Goal: Task Accomplishment & Management: Use online tool/utility

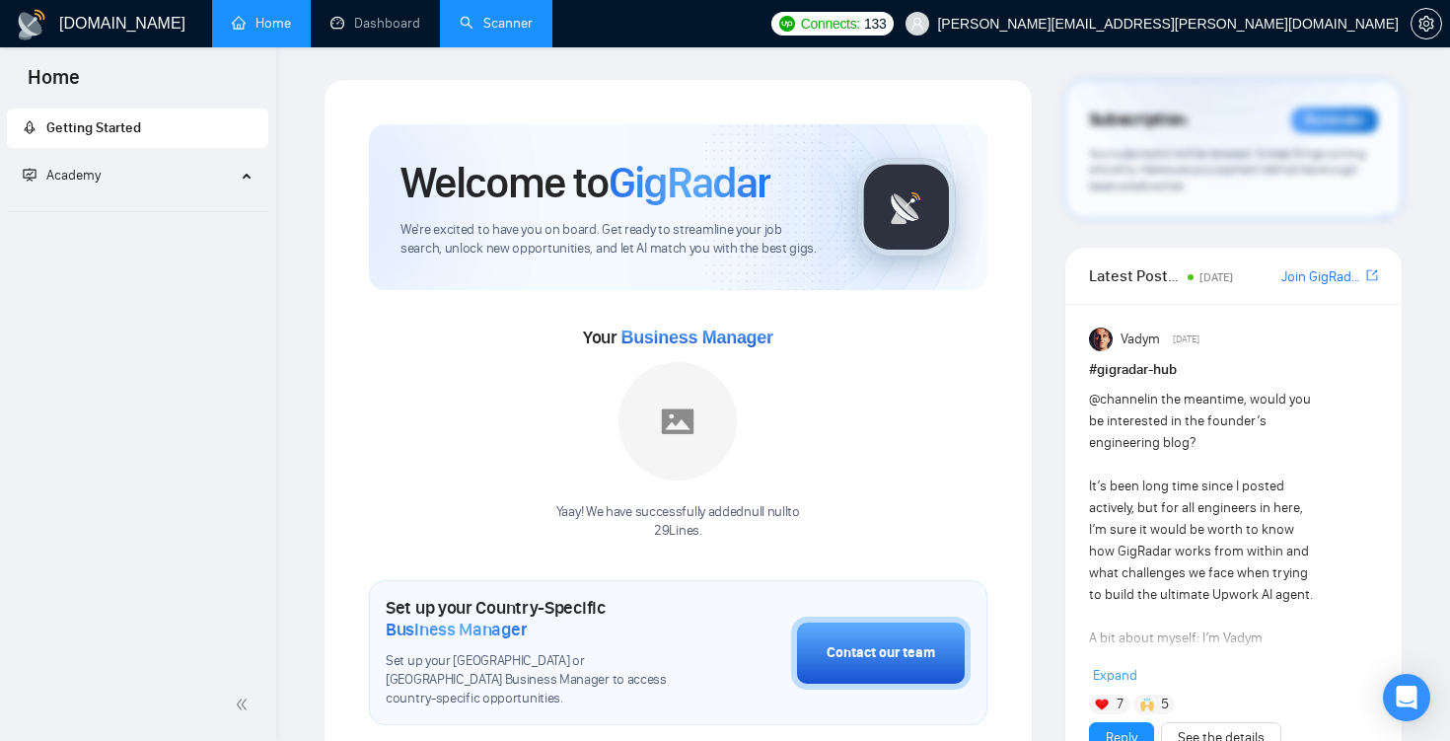
click at [499, 32] on link "Scanner" at bounding box center [496, 23] width 73 height 17
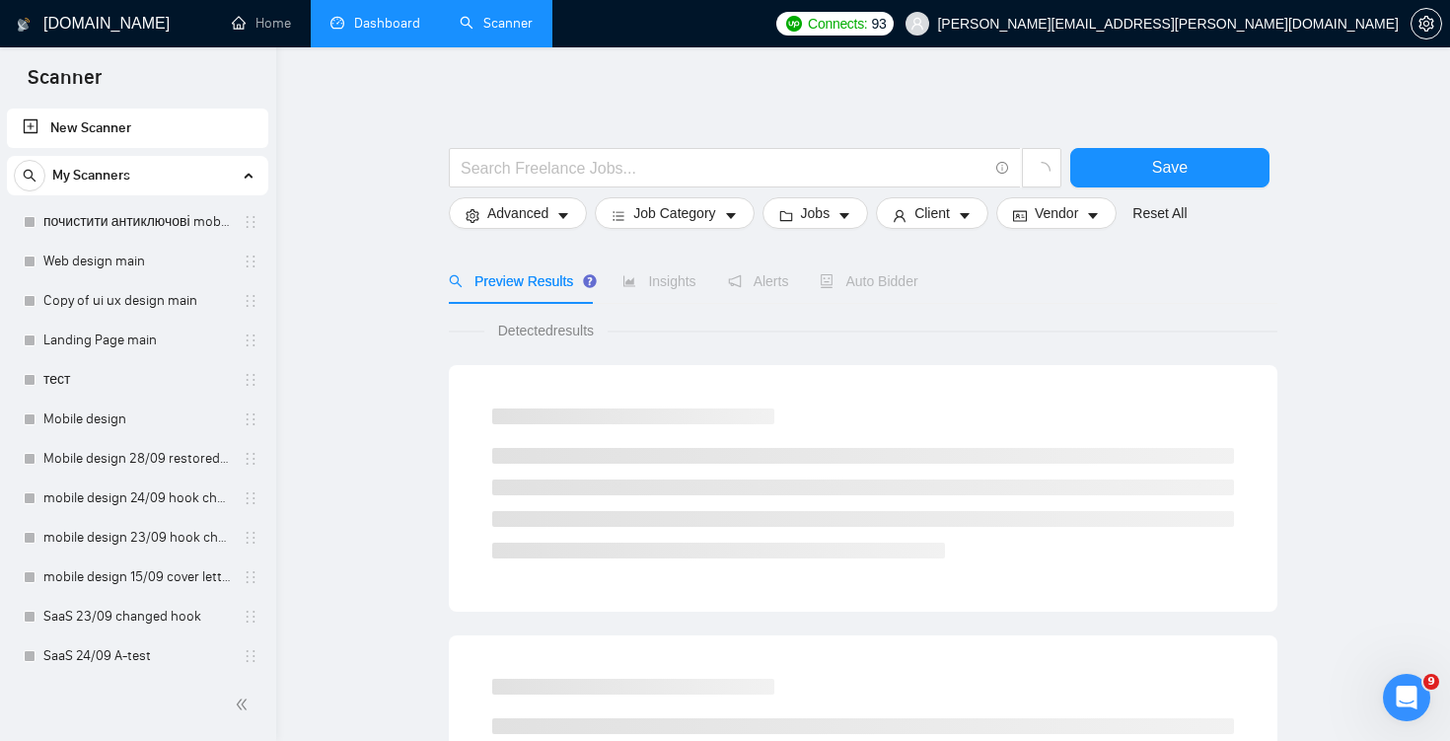
click at [407, 22] on link "Dashboard" at bounding box center [375, 23] width 90 height 17
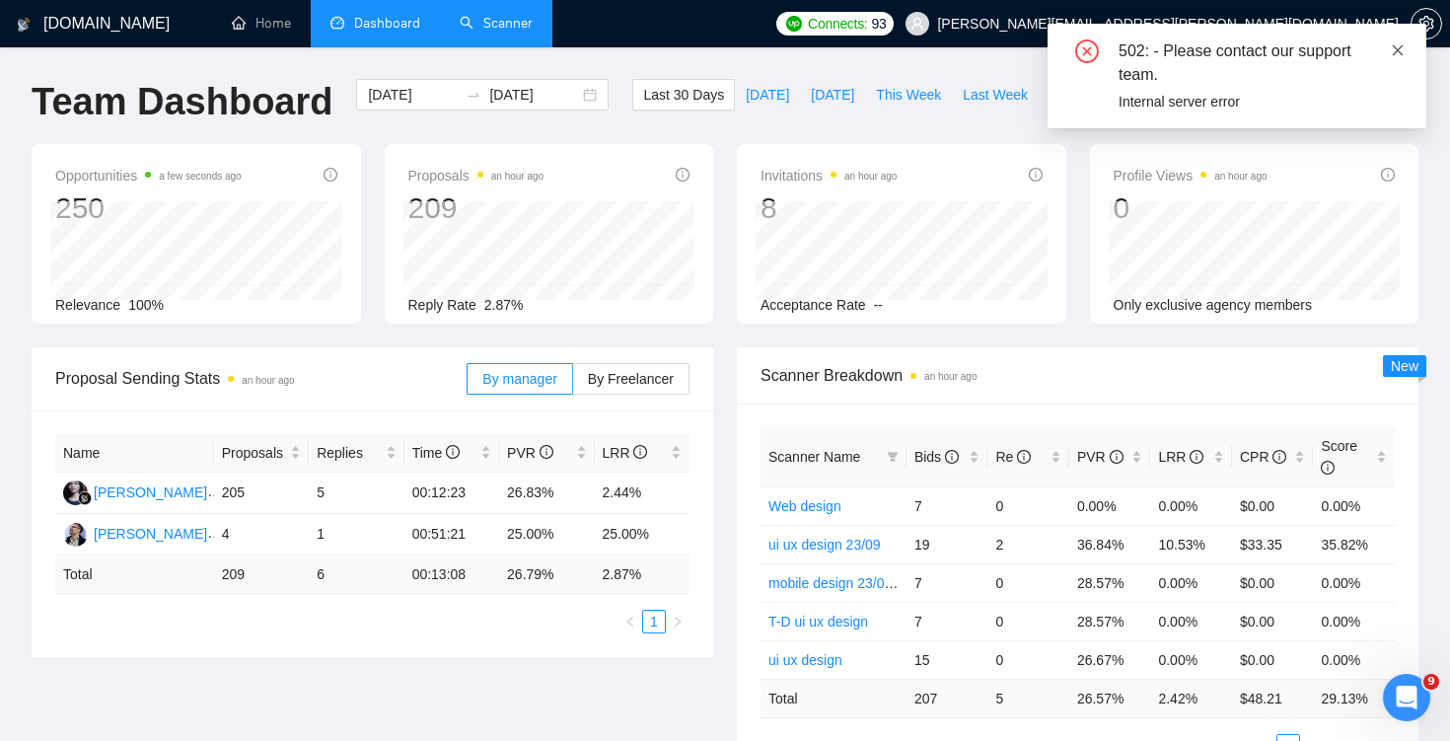
click at [1400, 51] on icon "close" at bounding box center [1398, 49] width 11 height 11
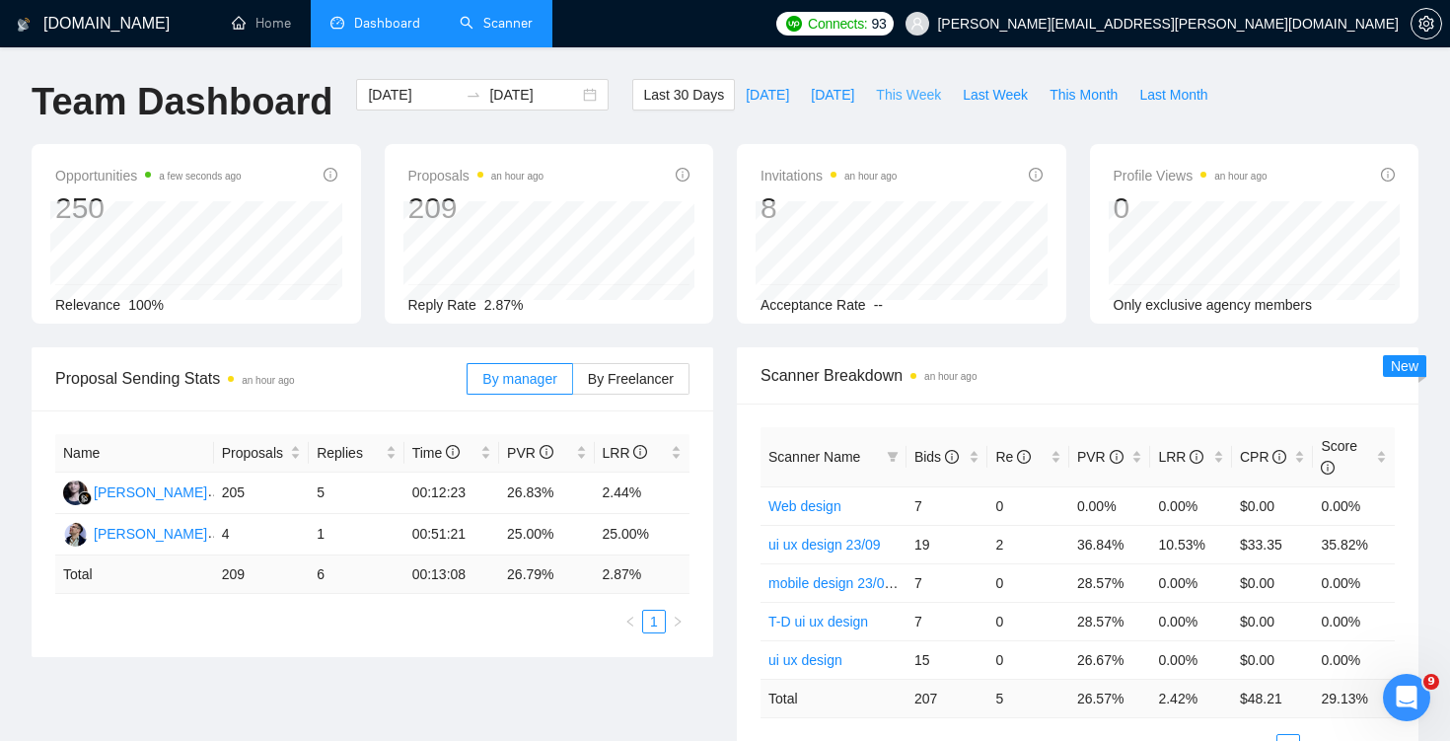
click at [896, 96] on span "This Week" at bounding box center [908, 95] width 65 height 22
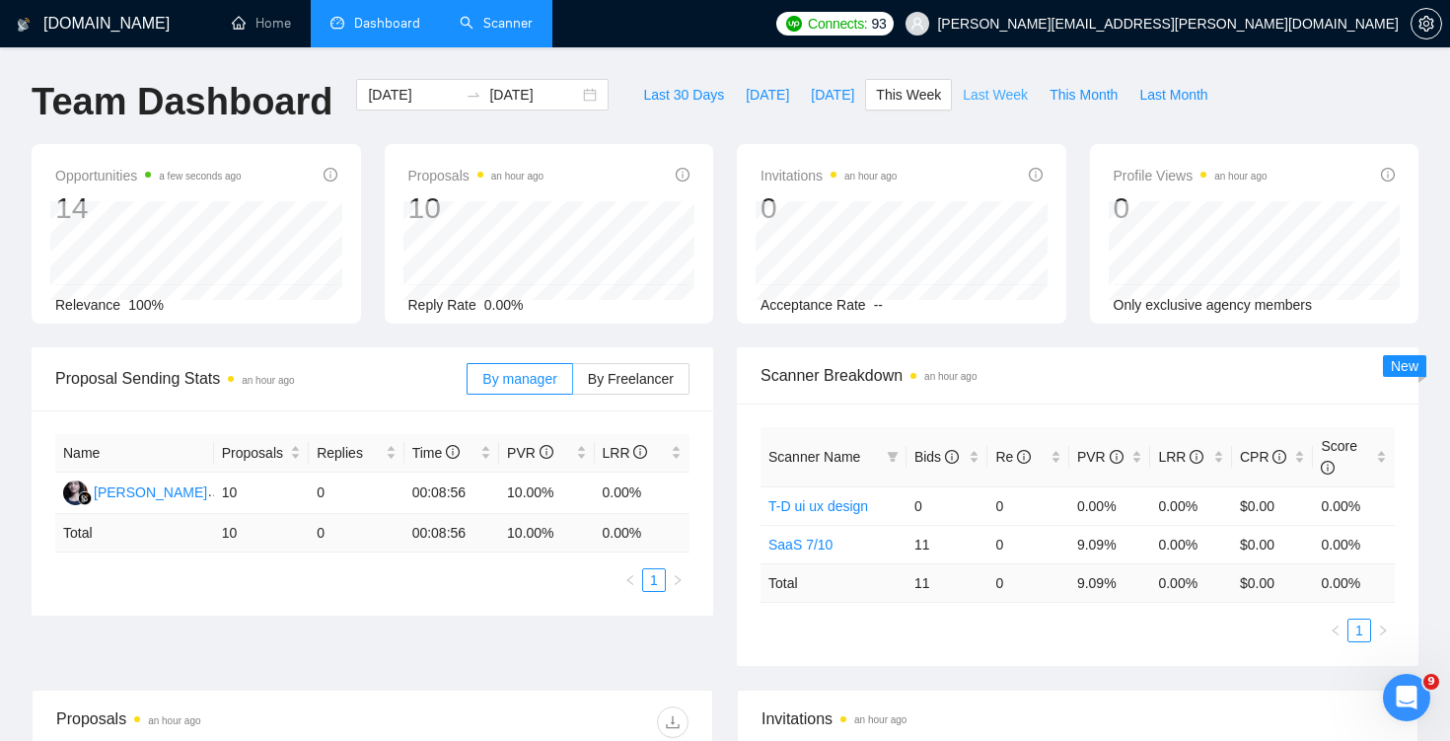
click at [999, 88] on span "Last Week" at bounding box center [995, 95] width 65 height 22
type input "[DATE]"
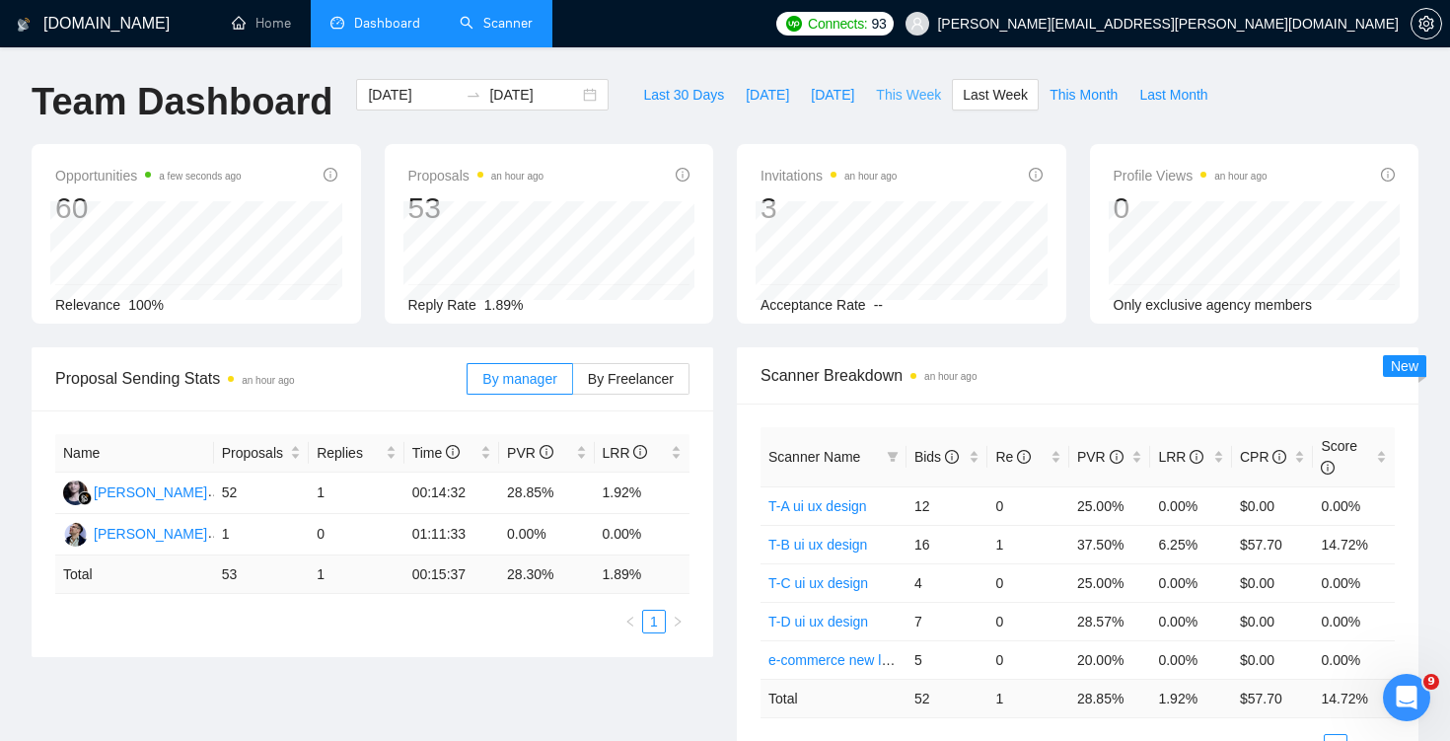
click at [909, 97] on span "This Week" at bounding box center [908, 95] width 65 height 22
type input "[DATE]"
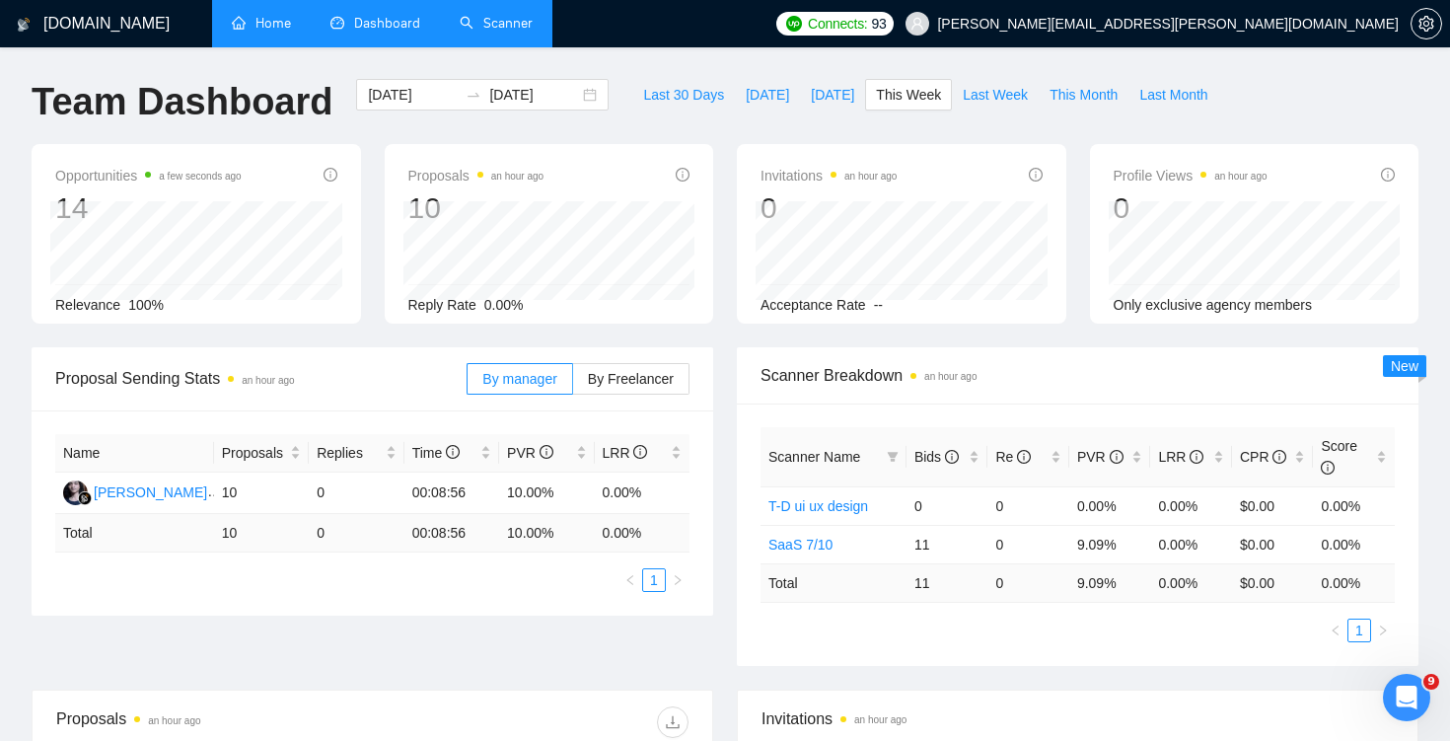
click at [279, 28] on link "Home" at bounding box center [261, 23] width 59 height 17
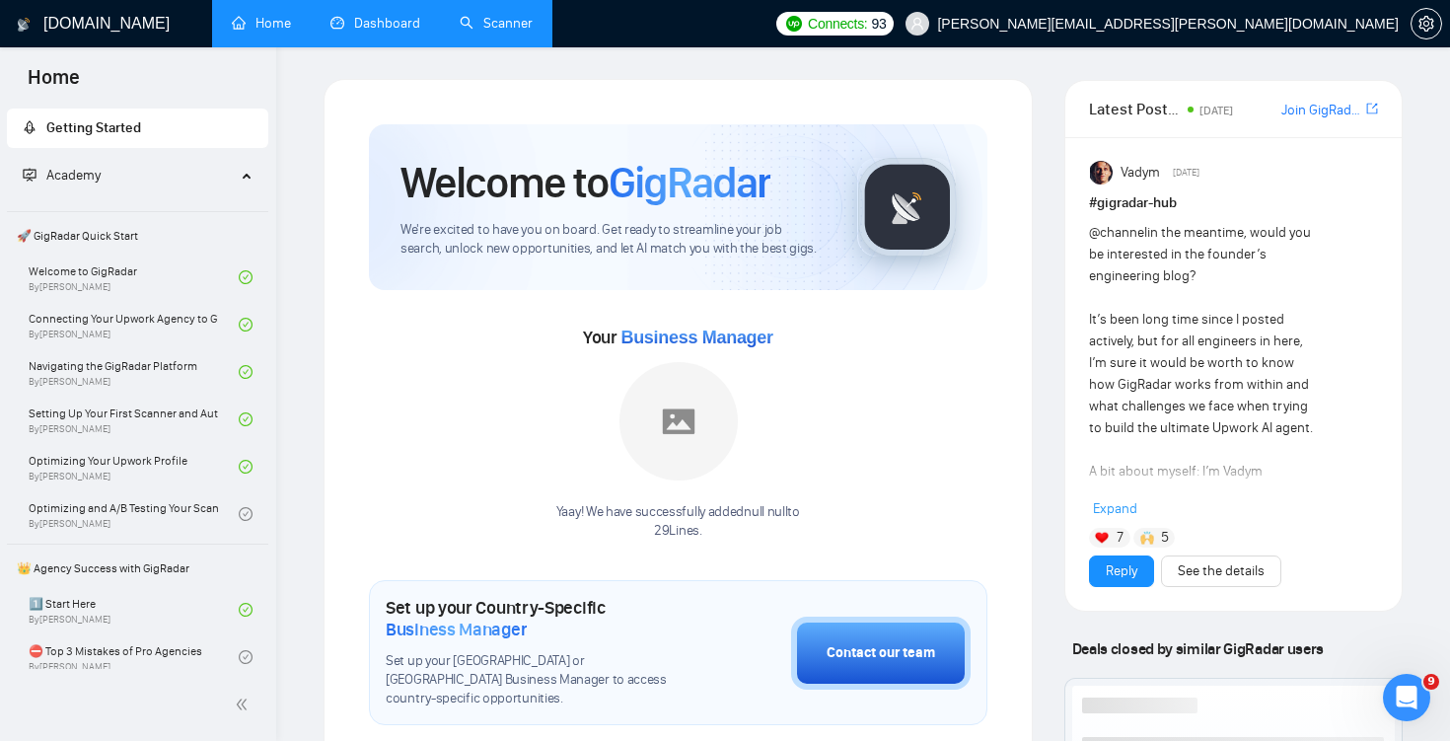
click at [513, 21] on link "Scanner" at bounding box center [496, 23] width 73 height 17
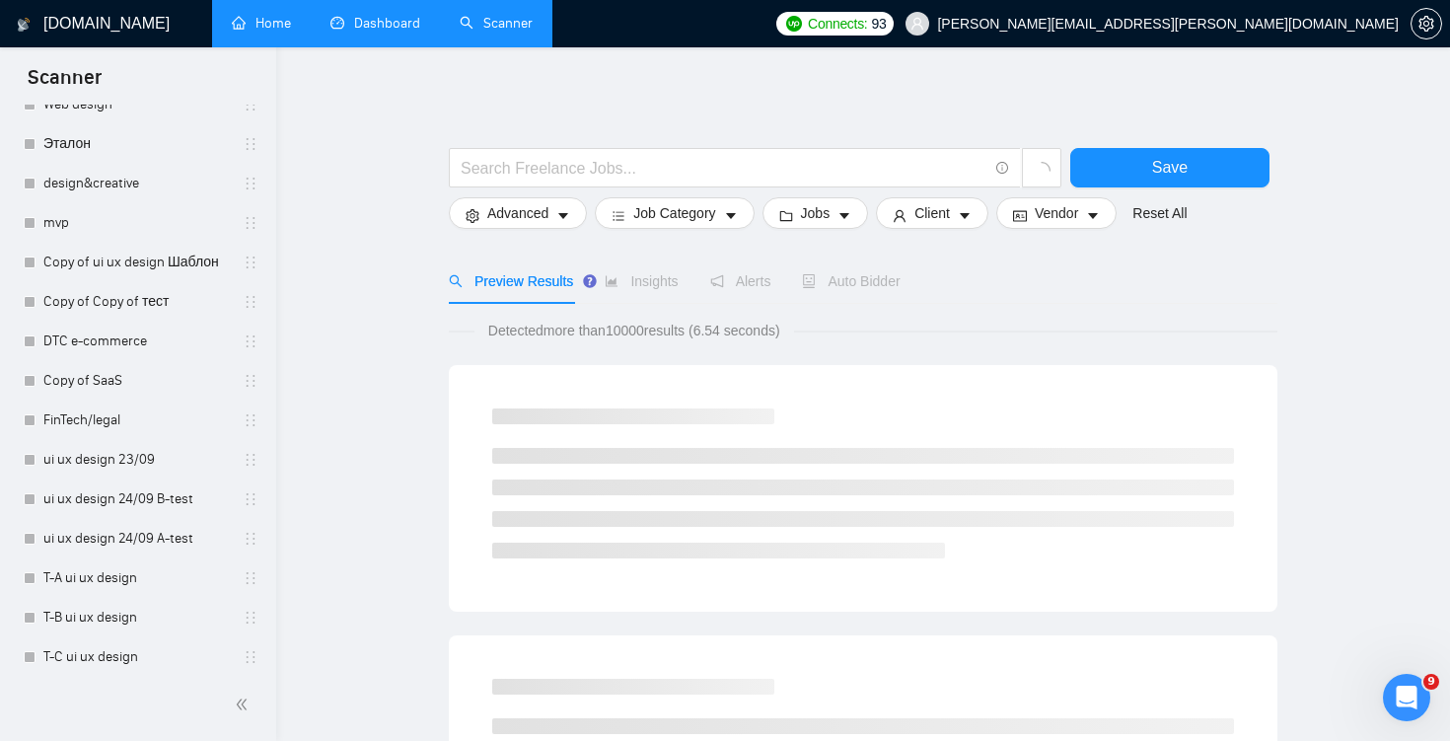
scroll to position [954, 0]
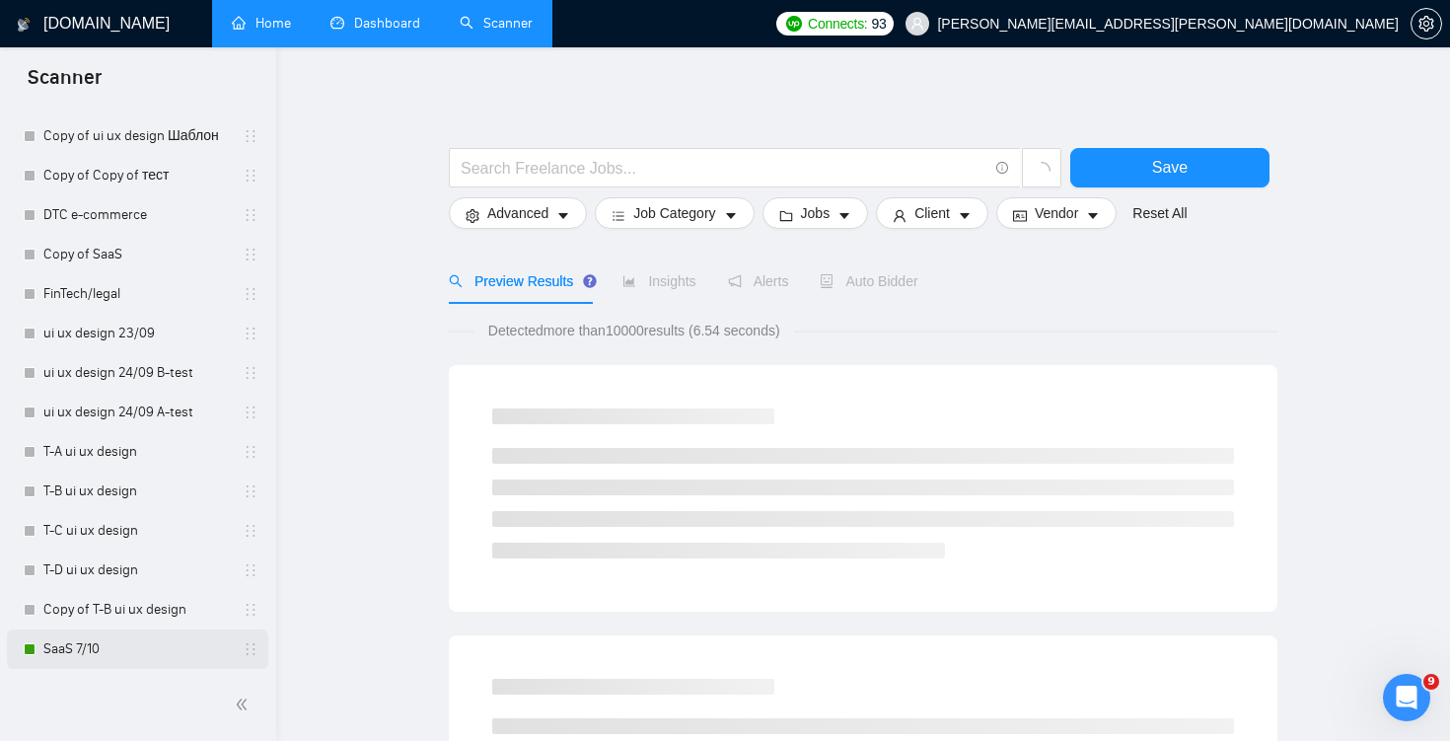
click at [146, 657] on link "SaaS 7/10" at bounding box center [136, 648] width 187 height 39
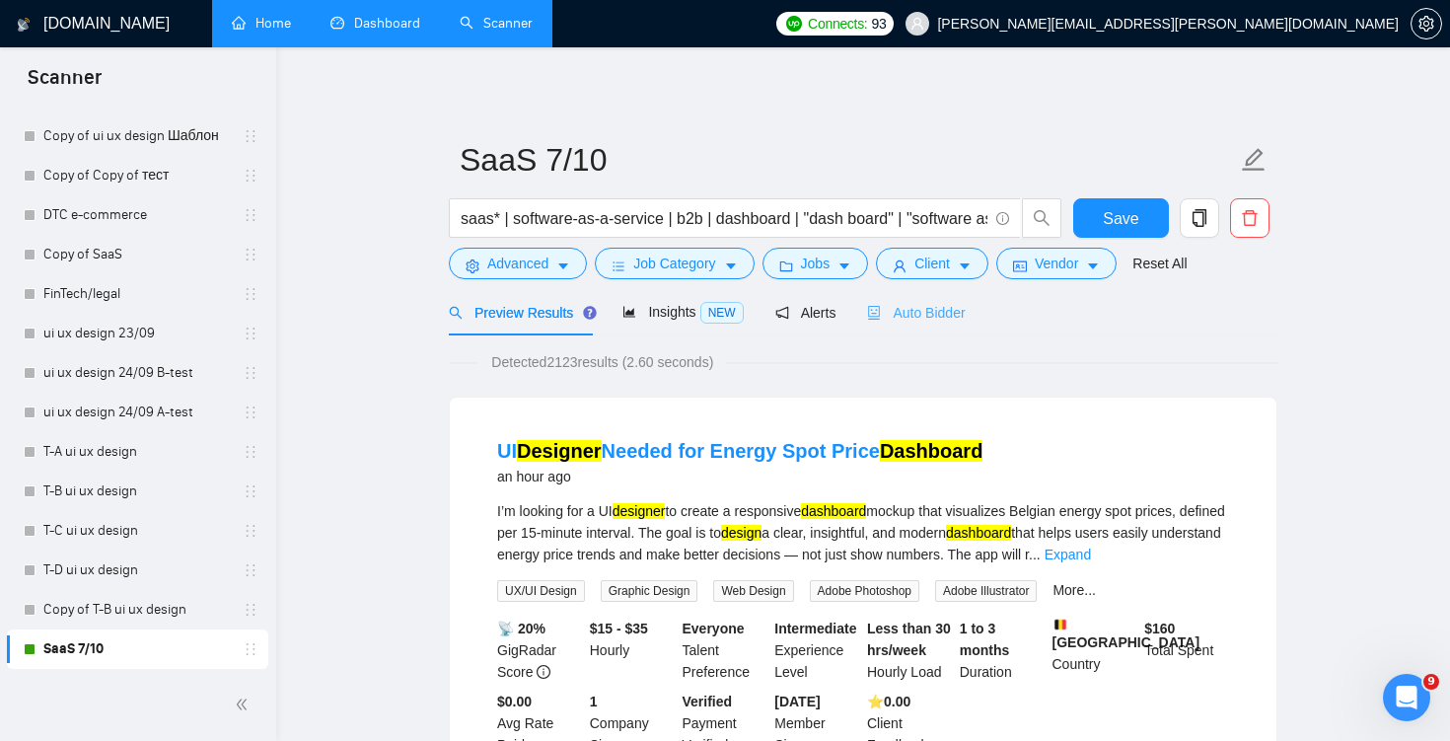
click at [944, 327] on div "Auto Bidder" at bounding box center [916, 312] width 98 height 46
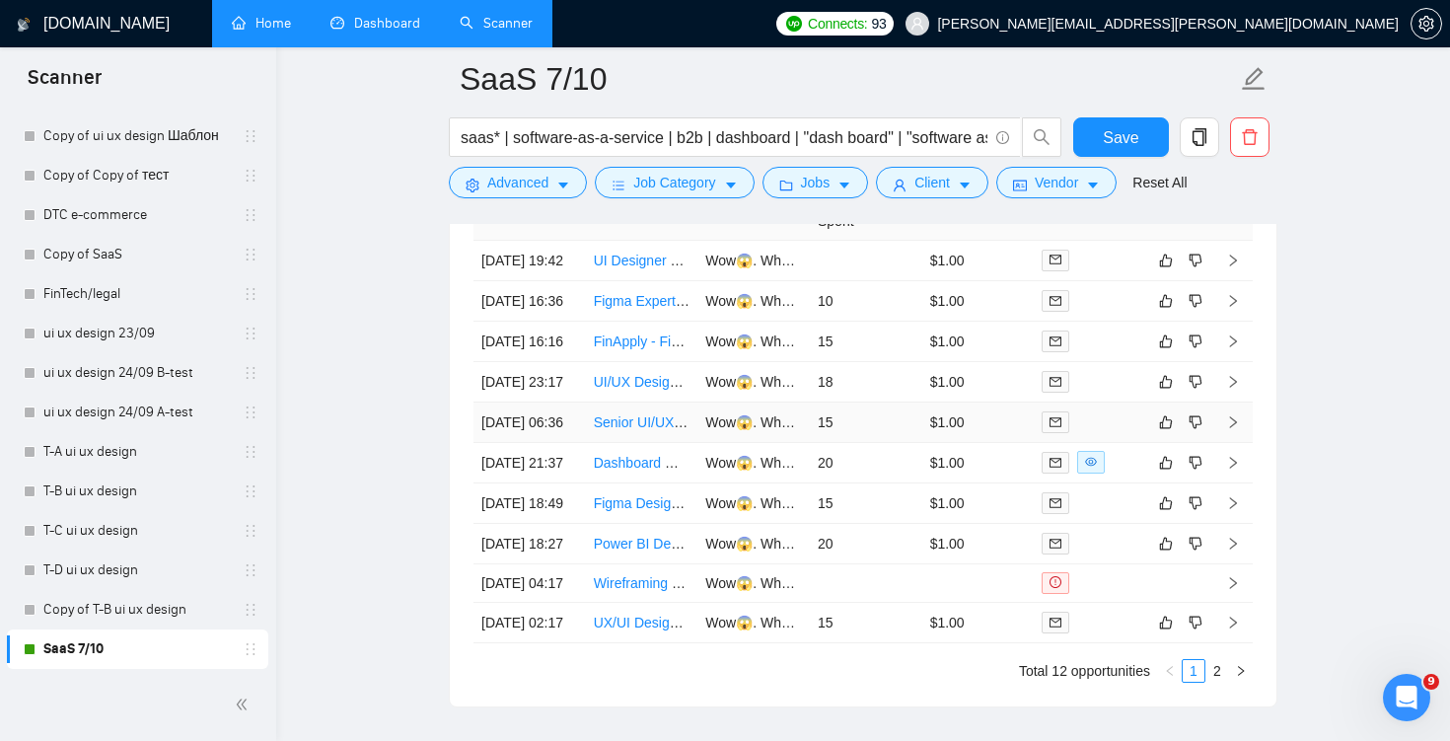
scroll to position [5084, 0]
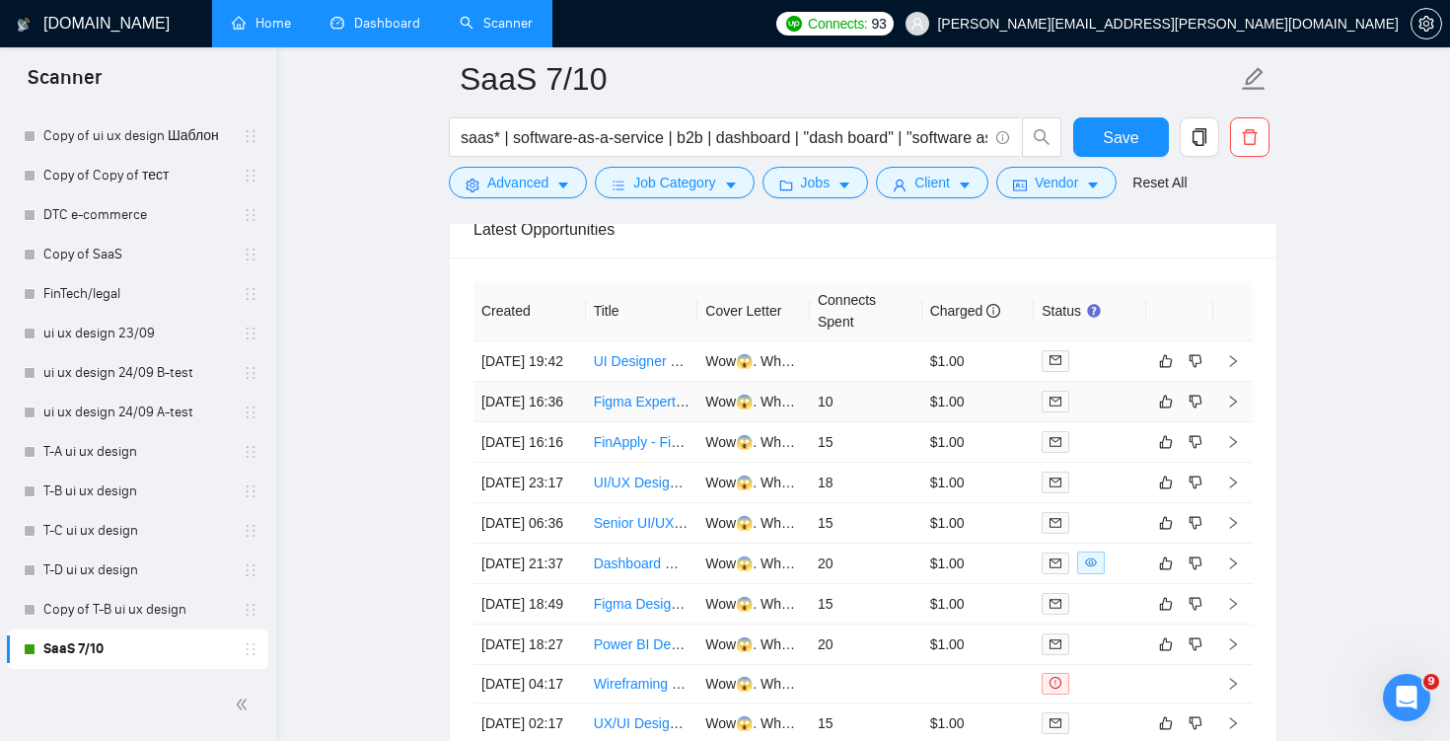
click at [888, 422] on td "10" at bounding box center [866, 402] width 112 height 40
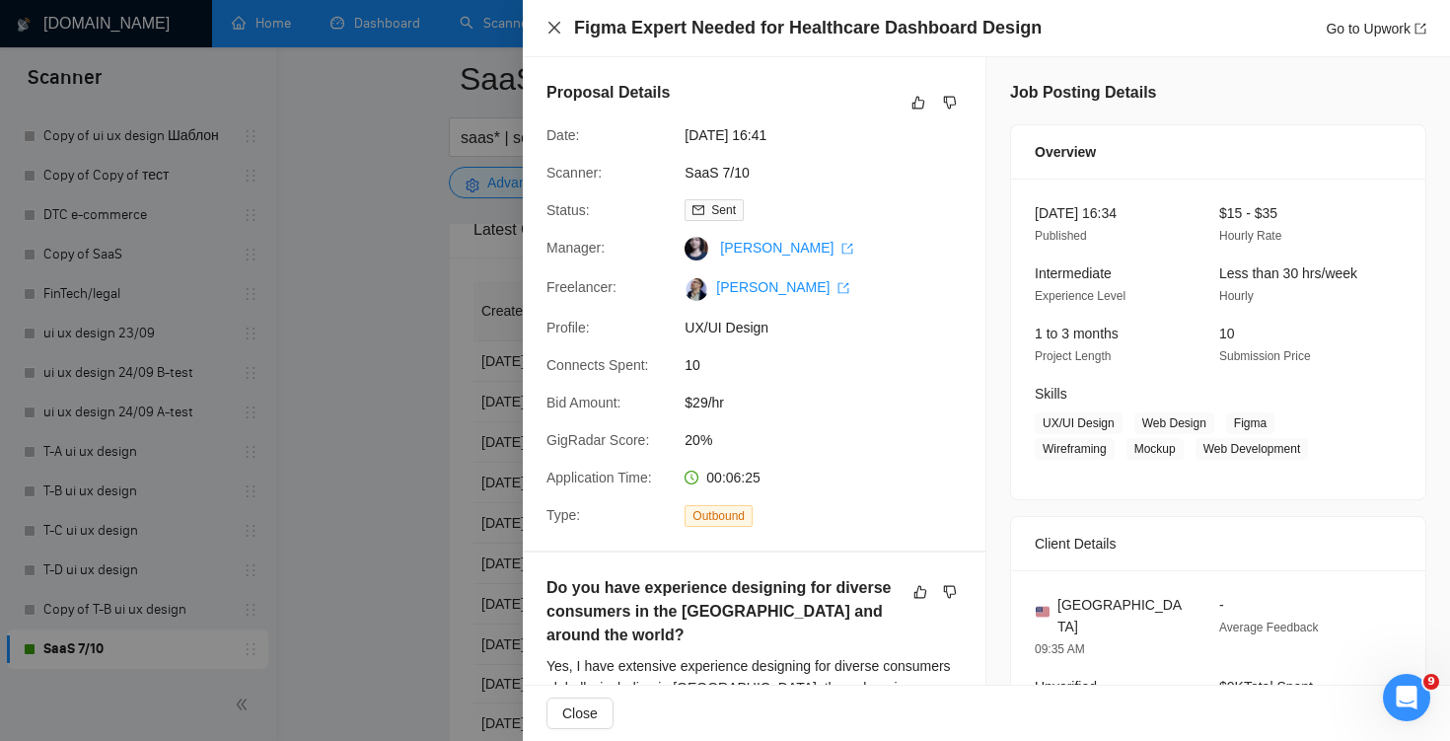
click at [551, 21] on icon "close" at bounding box center [554, 28] width 16 height 16
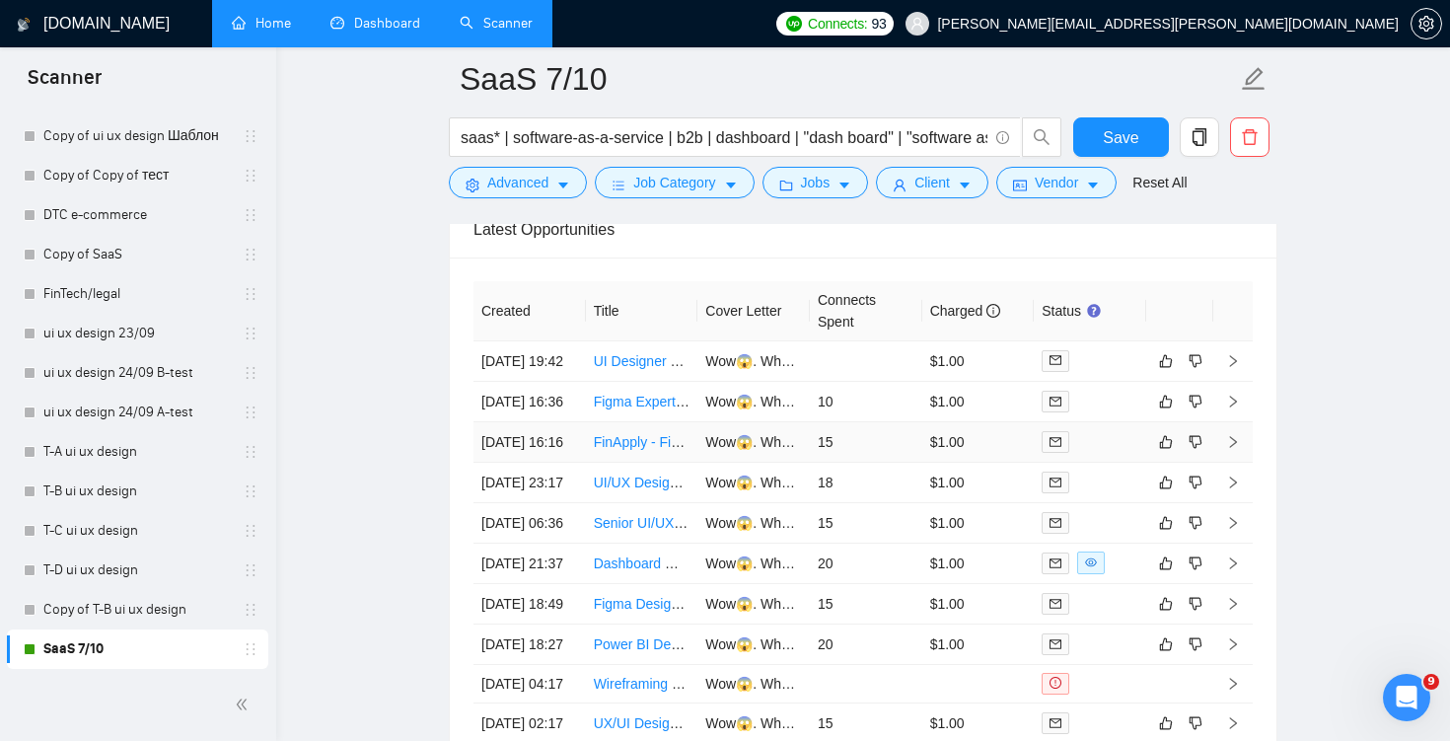
click at [902, 463] on td "15" at bounding box center [866, 442] width 112 height 40
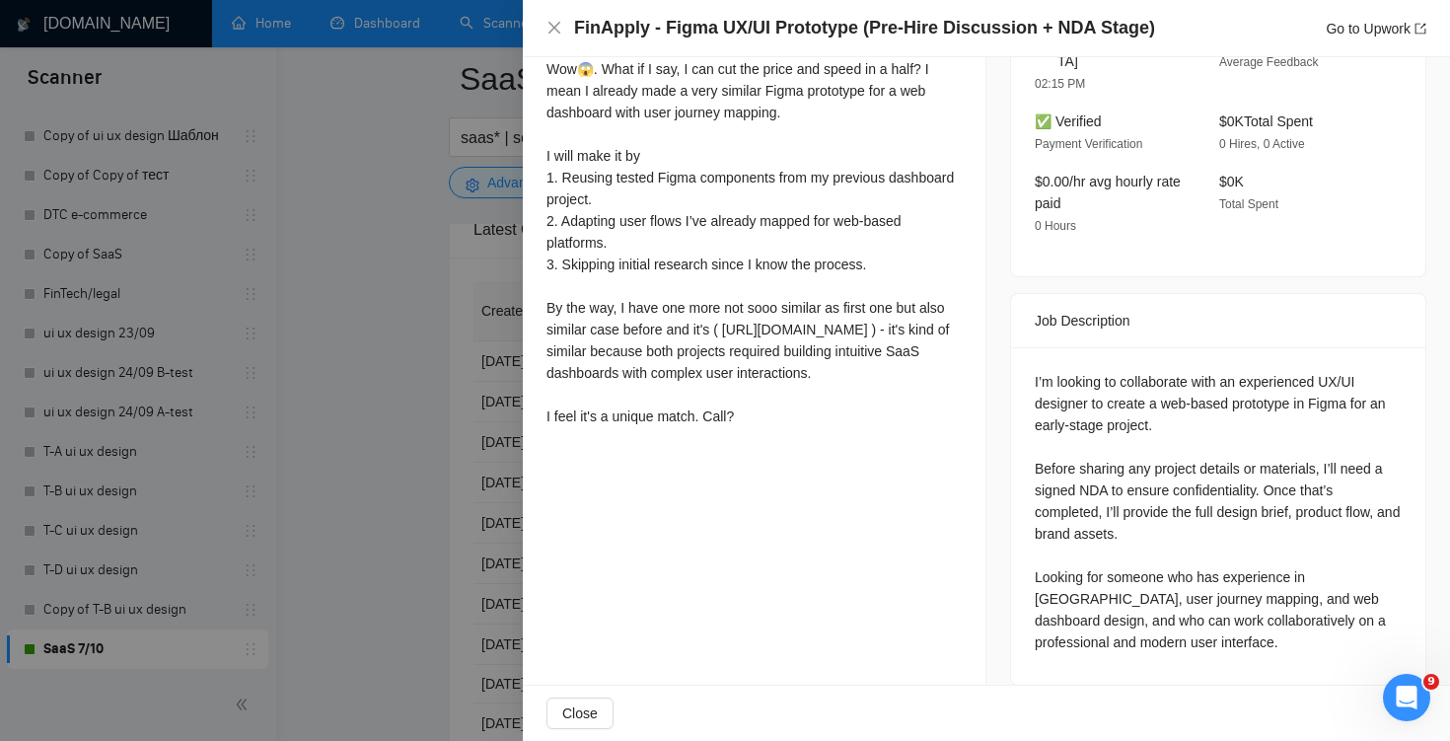
scroll to position [516, 0]
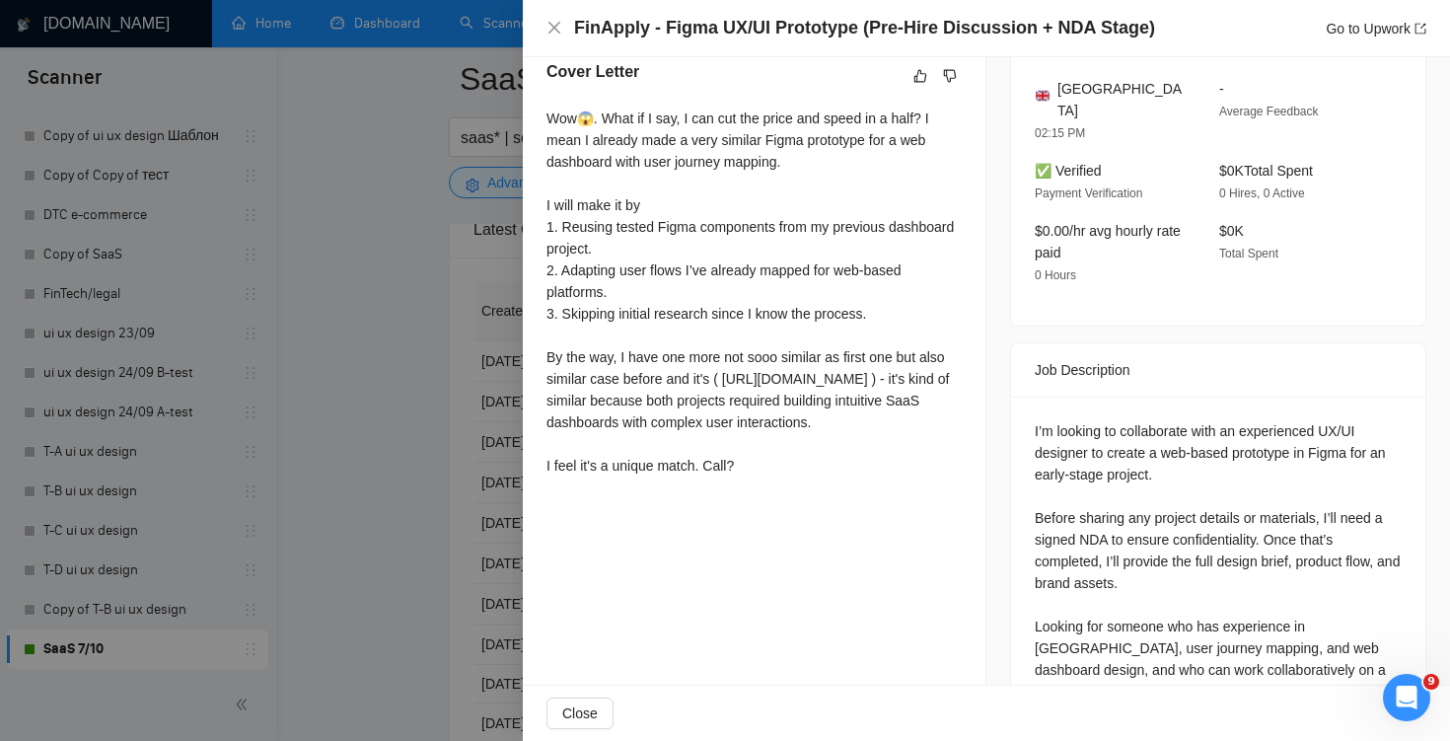
click at [552, 19] on div "FinApply - Figma UX/UI Prototype (Pre-Hire Discussion + NDA Stage) Go to Upwork" at bounding box center [986, 28] width 880 height 25
click at [544, 29] on div "FinApply - Figma UX/UI Prototype (Pre-Hire Discussion + NDA Stage) Go to Upwork" at bounding box center [986, 28] width 927 height 57
click at [554, 27] on icon "close" at bounding box center [554, 28] width 12 height 12
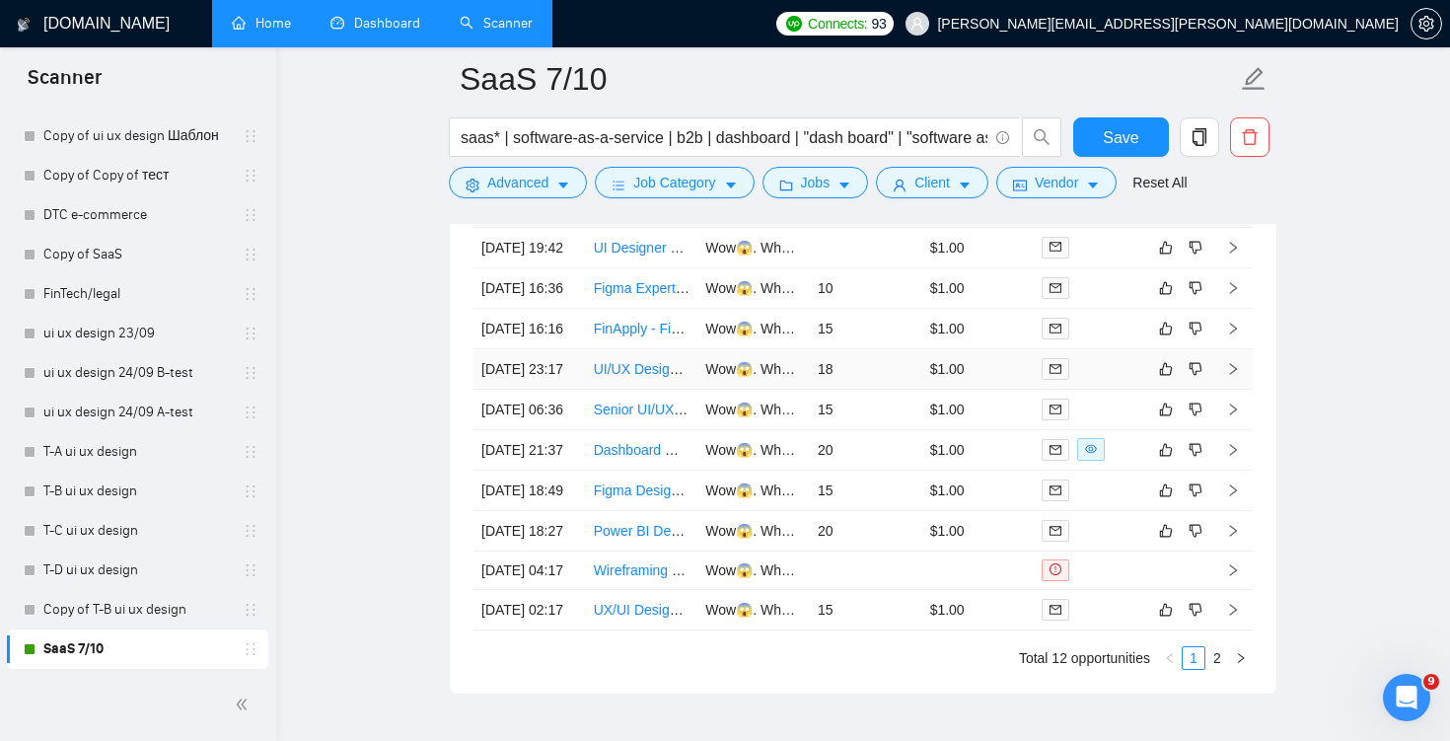
scroll to position [5274, 0]
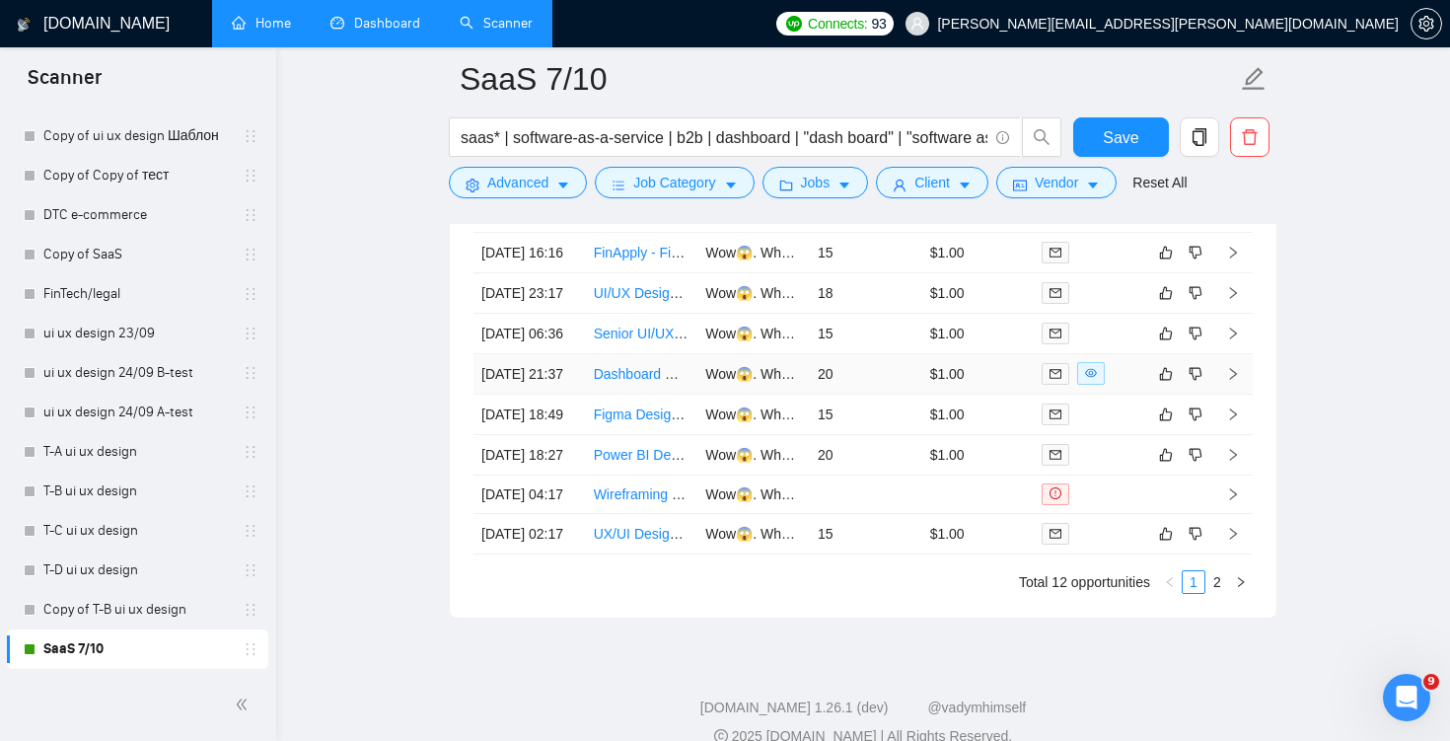
click at [896, 395] on td "20" at bounding box center [866, 374] width 112 height 40
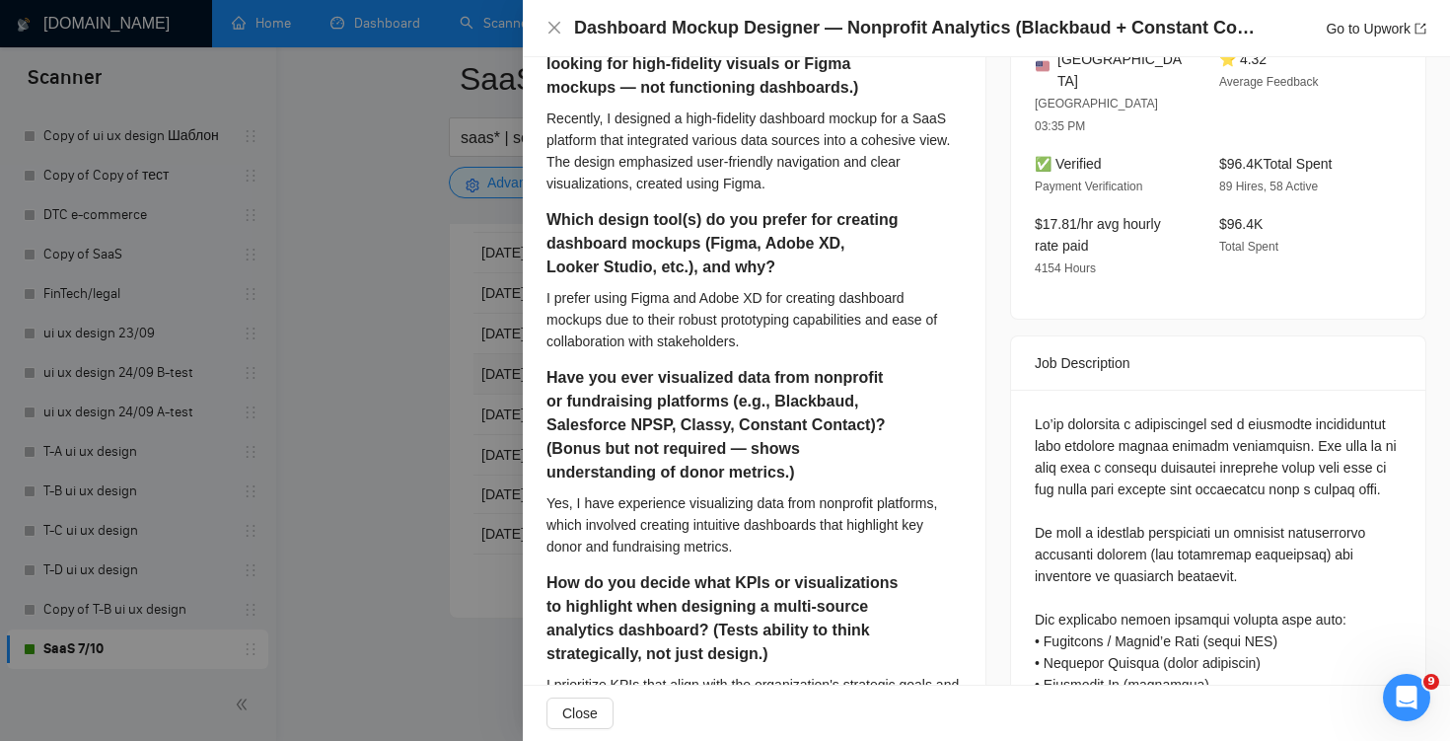
scroll to position [334, 0]
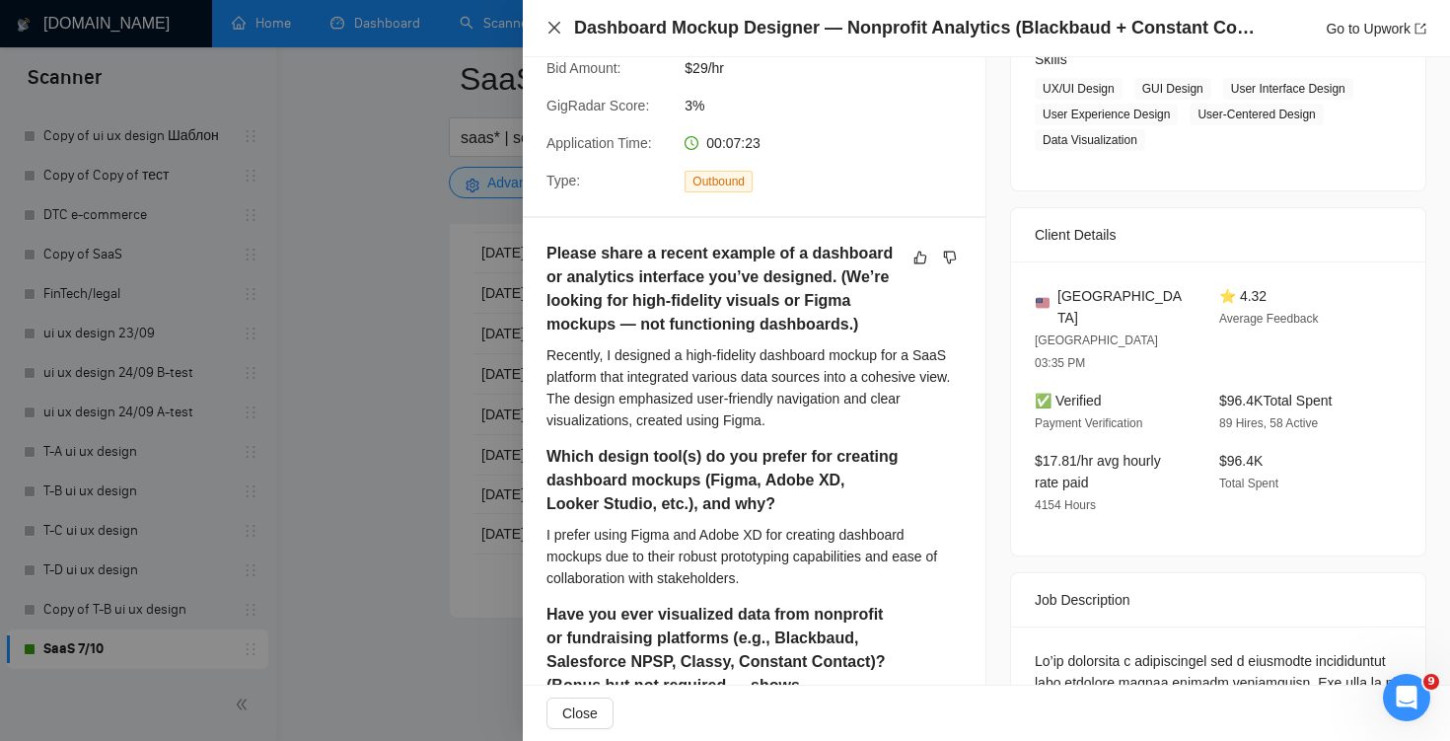
click at [556, 35] on icon "close" at bounding box center [554, 28] width 16 height 16
